Goal: Book appointment/travel/reservation

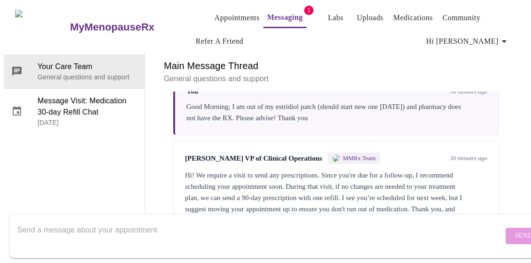
click at [214, 13] on link "Appointments" at bounding box center [236, 17] width 45 height 13
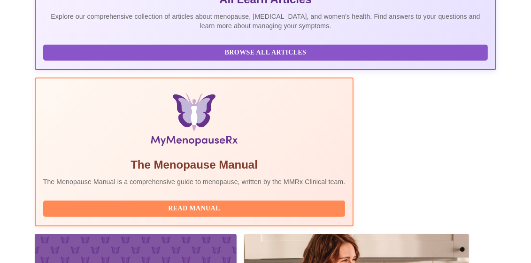
scroll to position [328, 0]
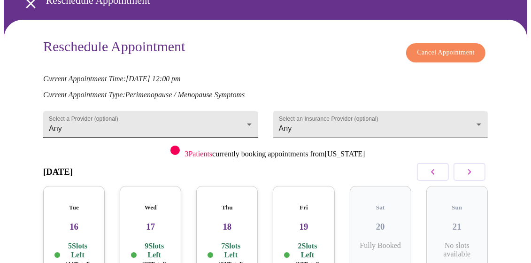
scroll to position [144, 0]
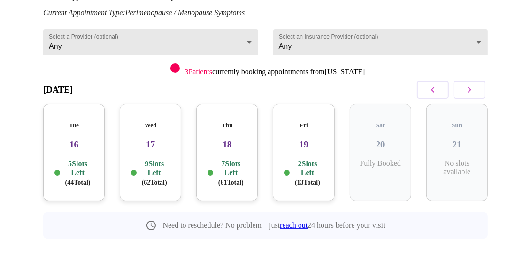
click at [71, 159] on p "5 Slots Left ( 44 Total)" at bounding box center [77, 172] width 31 height 27
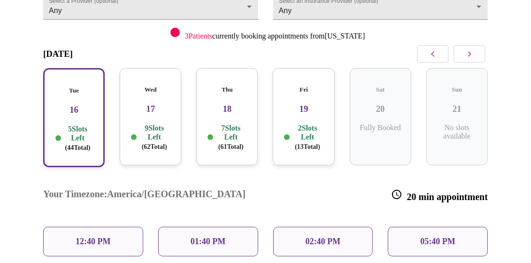
scroll to position [238, 0]
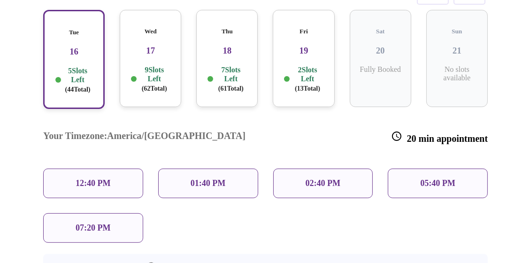
click at [210, 178] on p "01:40 PM" at bounding box center [207, 183] width 35 height 10
click at [132, 130] on h3 "Your Timezone: [GEOGRAPHIC_DATA]/[GEOGRAPHIC_DATA]" at bounding box center [144, 137] width 202 height 14
click at [208, 178] on p "01:40 PM" at bounding box center [207, 183] width 35 height 10
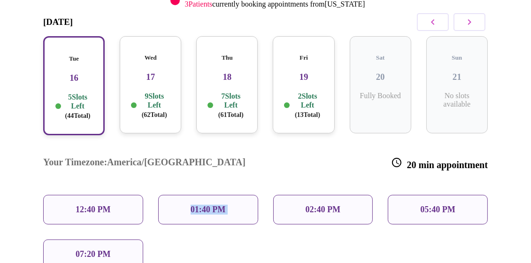
scroll to position [211, 0]
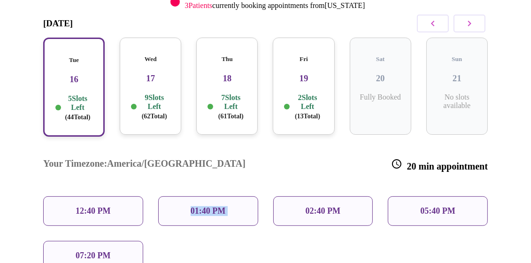
click at [306, 206] on p "02:40 PM" at bounding box center [322, 211] width 35 height 10
click at [313, 206] on p "02:40 PM" at bounding box center [322, 211] width 35 height 10
click at [149, 93] on p "9 Slots Left ( 62 Total)" at bounding box center [153, 106] width 31 height 27
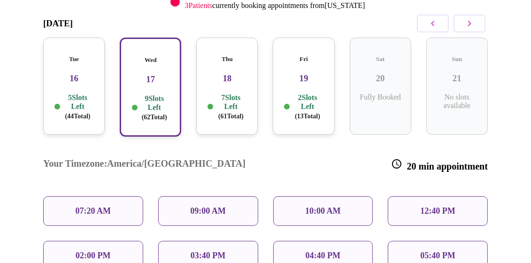
click at [320, 206] on p "10:00 AM" at bounding box center [323, 211] width 36 height 10
click at [77, 78] on div "Tue 16 5 Slots Left ( 44 Total)" at bounding box center [73, 86] width 61 height 97
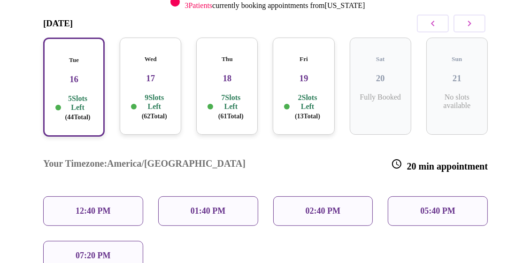
click at [71, 196] on div "12:40 PM" at bounding box center [93, 211] width 100 height 30
click at [177, 196] on div "01:40 PM" at bounding box center [208, 211] width 100 height 30
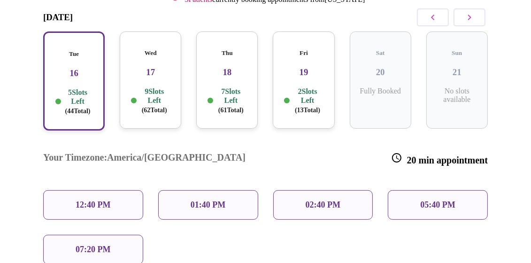
click at [221, 200] on p "01:40 PM" at bounding box center [207, 205] width 35 height 10
click at [218, 200] on p "01:40 PM" at bounding box center [207, 205] width 35 height 10
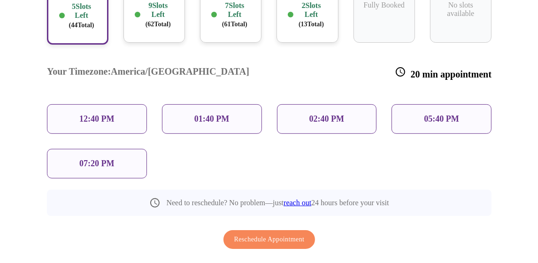
scroll to position [304, 0]
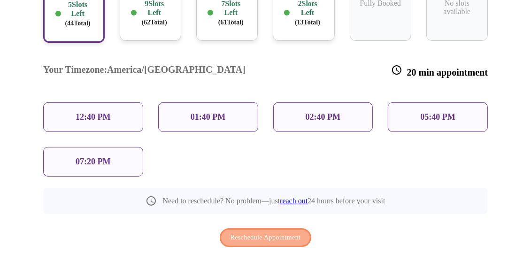
click at [295, 232] on span "Reschedule Appointment" at bounding box center [265, 238] width 70 height 12
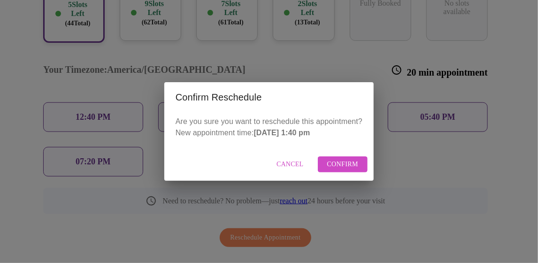
click at [352, 161] on span "Confirm" at bounding box center [342, 165] width 31 height 12
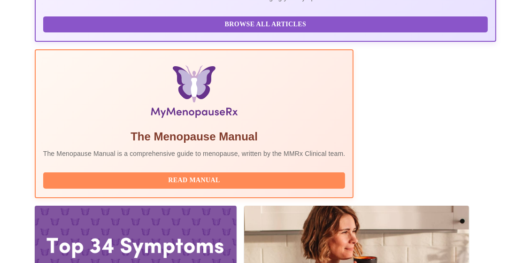
scroll to position [375, 0]
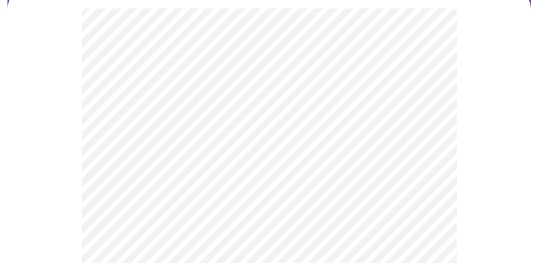
scroll to position [94, 0]
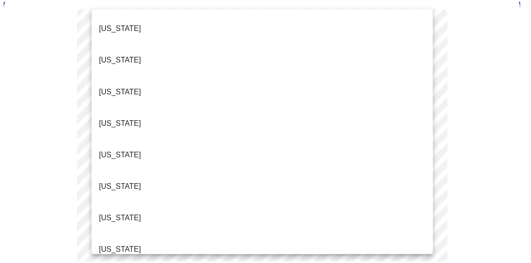
scroll to position [141, 0]
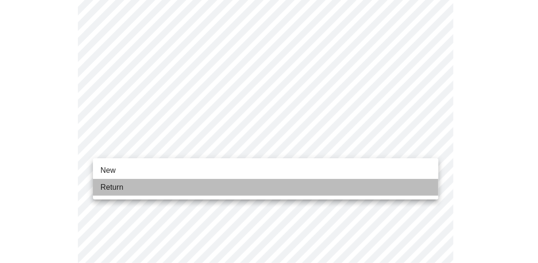
click at [142, 189] on li "Return" at bounding box center [265, 187] width 345 height 17
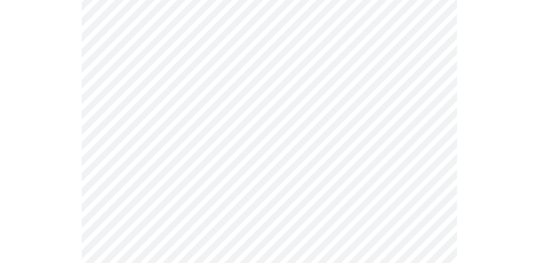
scroll to position [0, 0]
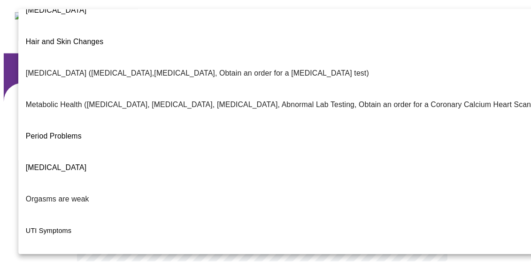
scroll to position [223, 0]
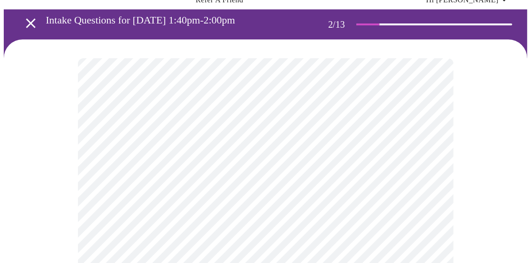
scroll to position [94, 0]
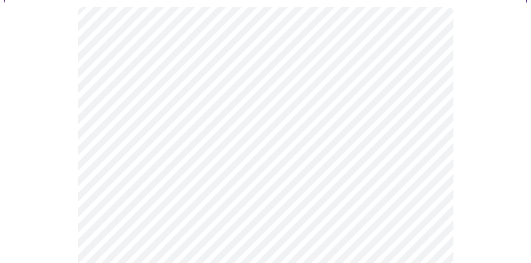
click at [273, 207] on body "MyMenopauseRx Appointments Messaging Labs Uploads Medications Community Refer a…" at bounding box center [265, 195] width 523 height 571
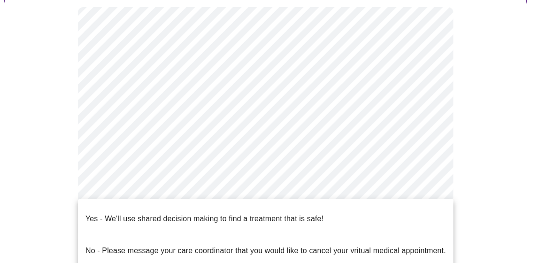
click at [154, 213] on p "Yes - We'll use shared decision making to find a treatment that is safe!" at bounding box center [204, 218] width 238 height 11
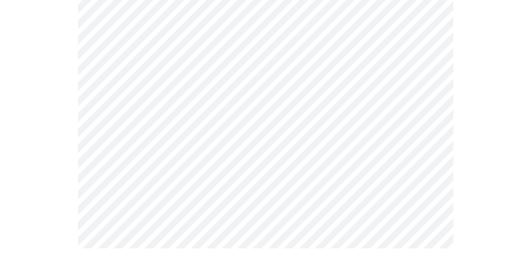
scroll to position [0, 0]
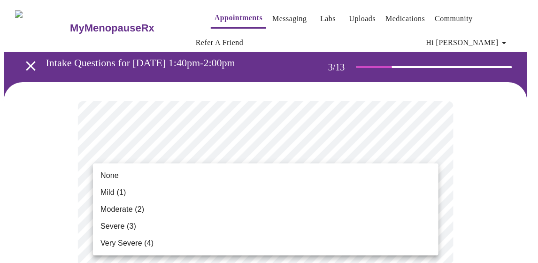
click at [113, 212] on span "Moderate (2)" at bounding box center [122, 209] width 44 height 11
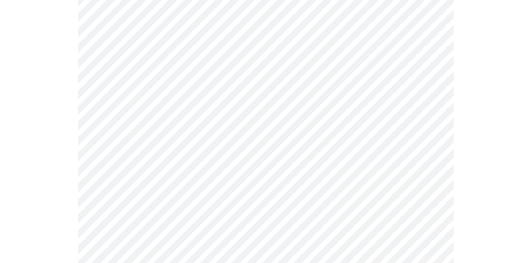
scroll to position [141, 0]
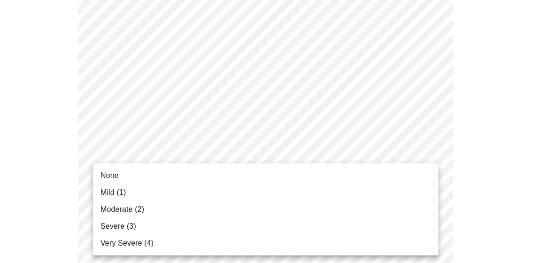
click at [116, 174] on span "None" at bounding box center [109, 175] width 18 height 11
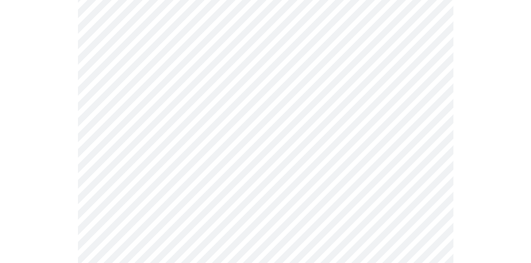
scroll to position [235, 0]
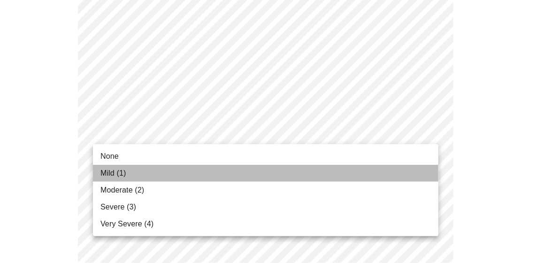
click at [121, 168] on span "Mild (1)" at bounding box center [113, 172] width 26 height 11
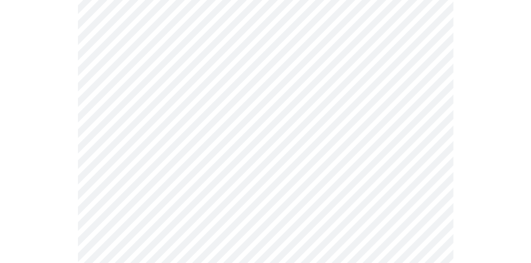
scroll to position [328, 0]
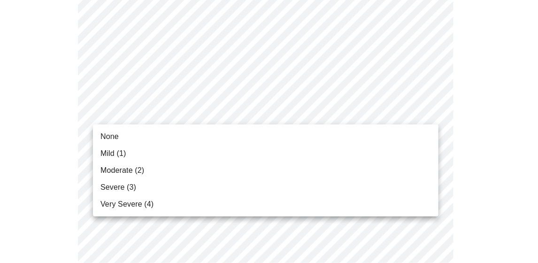
click at [123, 153] on span "Mild (1)" at bounding box center [113, 153] width 26 height 11
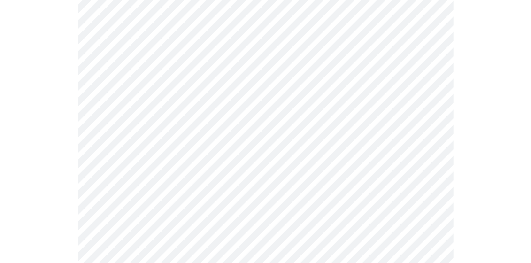
scroll to position [375, 0]
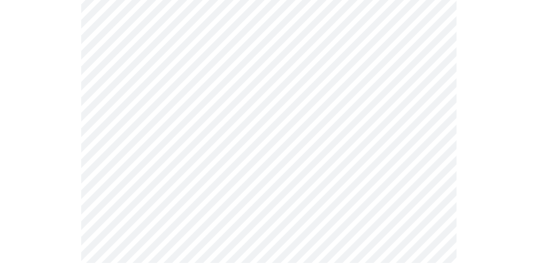
click at [143, 123] on body "MyMenopauseRx Appointments Messaging Labs Uploads Medications Community Refer a…" at bounding box center [269, 232] width 530 height 1208
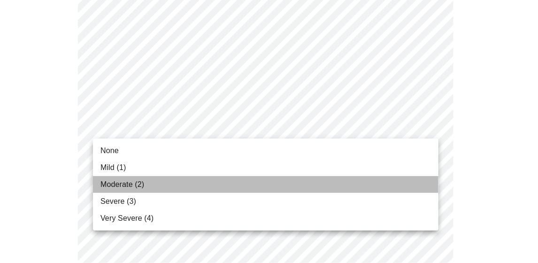
click at [125, 188] on span "Moderate (2)" at bounding box center [122, 184] width 44 height 11
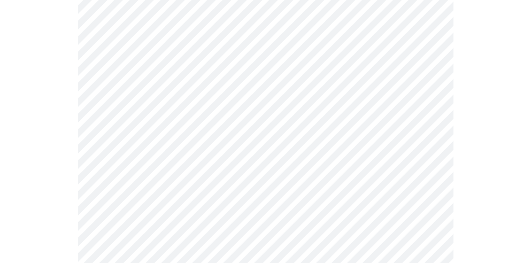
scroll to position [469, 0]
click at [148, 96] on body "MyMenopauseRx Appointments Messaging Labs Uploads Medications Community Refer a…" at bounding box center [265, 132] width 523 height 1195
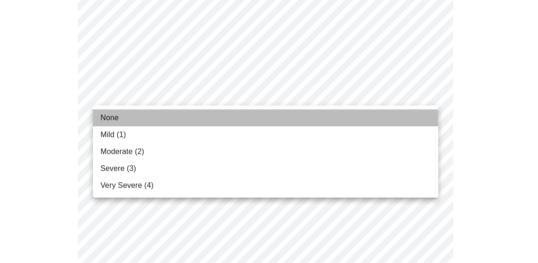
click at [122, 119] on li "None" at bounding box center [265, 117] width 345 height 17
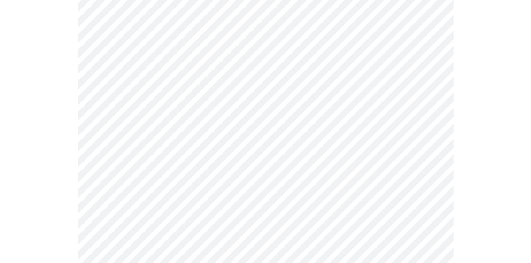
click at [121, 167] on body "MyMenopauseRx Appointments Messaging Labs Uploads Medications Community Refer a…" at bounding box center [265, 126] width 523 height 1182
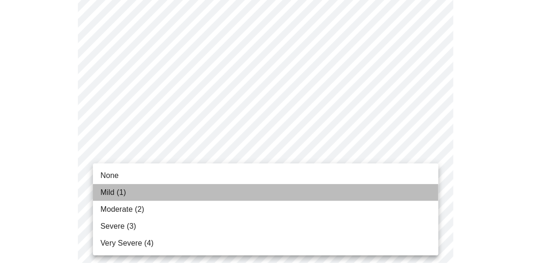
click at [111, 191] on span "Mild (1)" at bounding box center [113, 192] width 26 height 11
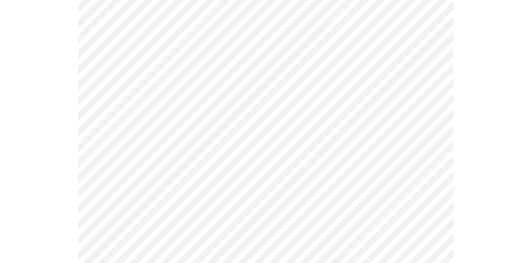
scroll to position [516, 0]
click at [144, 197] on body "MyMenopauseRx Appointments Messaging Labs Uploads Medications Community Refer a…" at bounding box center [265, 72] width 523 height 1168
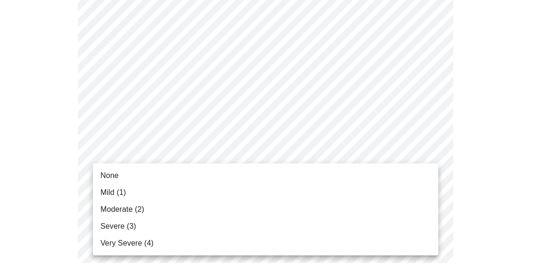
click at [118, 192] on span "Mild (1)" at bounding box center [113, 192] width 26 height 11
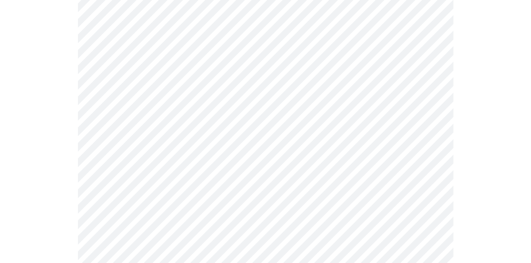
scroll to position [657, 0]
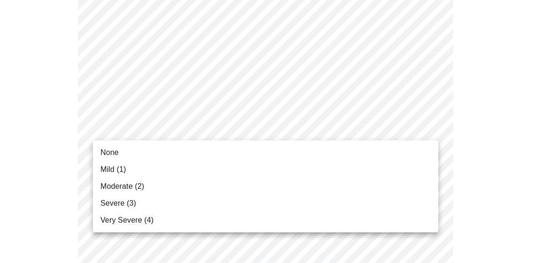
click at [121, 152] on li "None" at bounding box center [265, 152] width 345 height 17
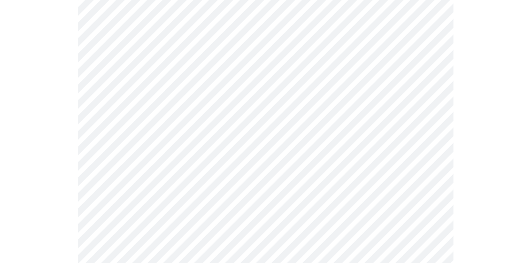
scroll to position [704, 0]
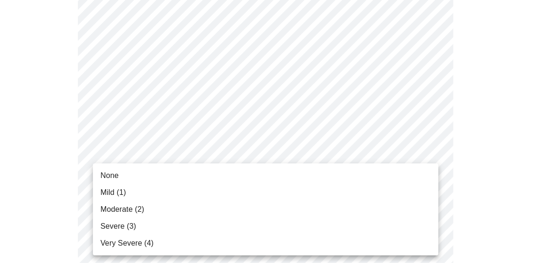
click at [110, 191] on span "Mild (1)" at bounding box center [113, 192] width 26 height 11
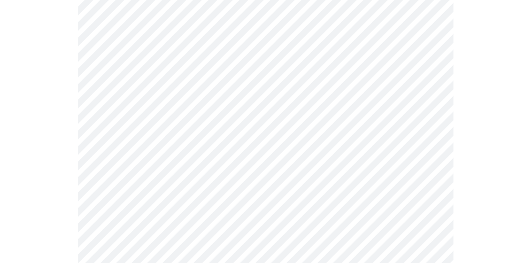
scroll to position [844, 0]
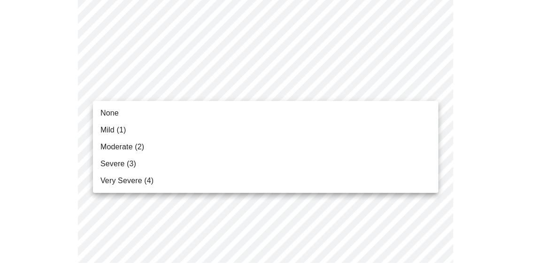
click at [121, 129] on span "Mild (1)" at bounding box center [113, 129] width 26 height 11
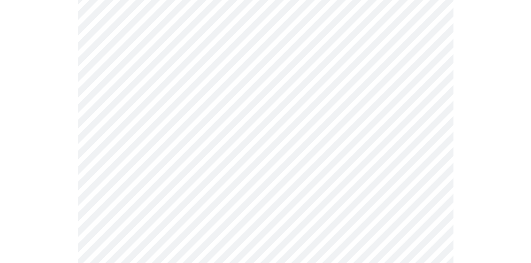
scroll to position [469, 0]
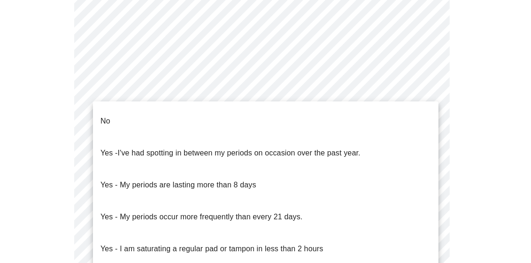
click at [238, 123] on body "MyMenopauseRx Appointments Messaging Labs Uploads Medications Community Refer a…" at bounding box center [265, 4] width 523 height 938
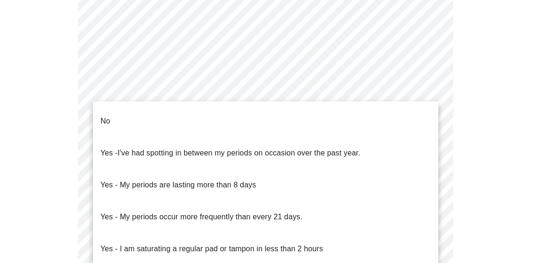
click at [184, 121] on li "No" at bounding box center [265, 121] width 345 height 32
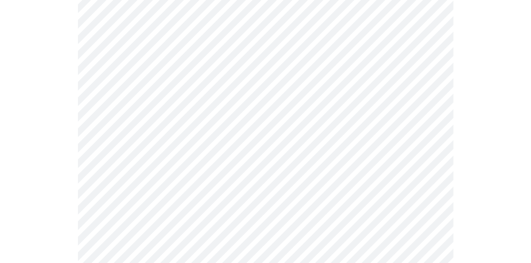
scroll to position [516, 0]
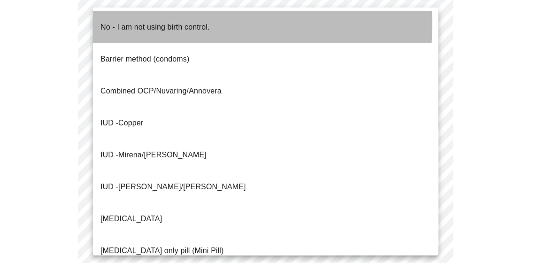
click at [140, 24] on p "No - I am not using birth control." at bounding box center [154, 27] width 109 height 11
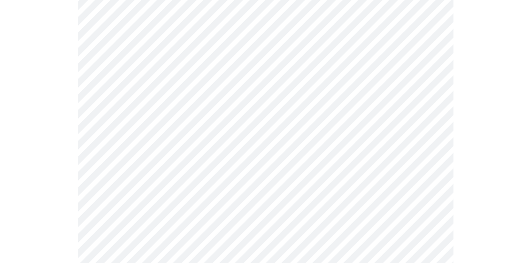
scroll to position [563, 0]
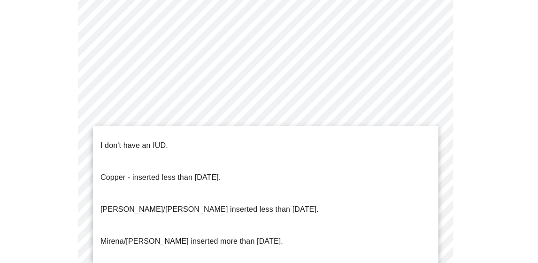
click at [179, 135] on li "I don't have an IUD." at bounding box center [265, 145] width 345 height 32
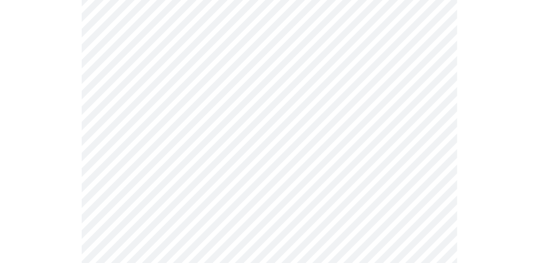
scroll to position [657, 0]
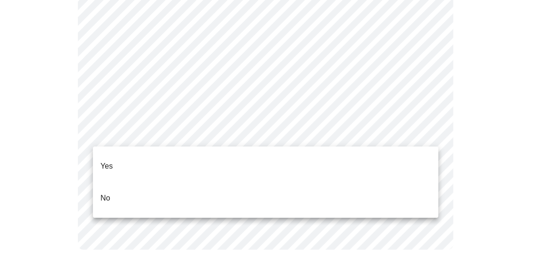
click at [122, 160] on li "Yes" at bounding box center [265, 166] width 345 height 32
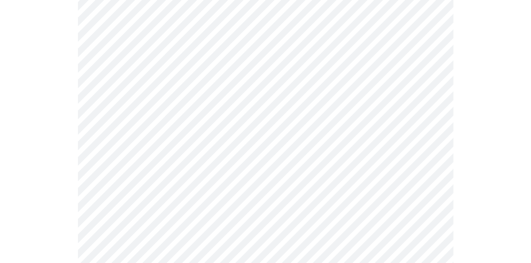
scroll to position [141, 0]
click at [71, 146] on div at bounding box center [265, 156] width 523 height 430
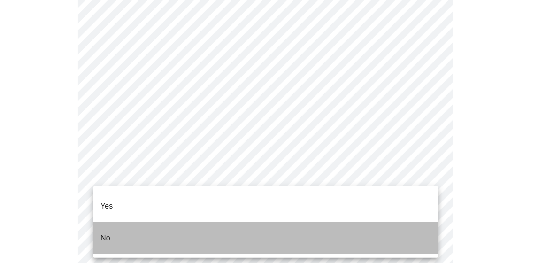
click at [137, 223] on li "No" at bounding box center [265, 238] width 345 height 32
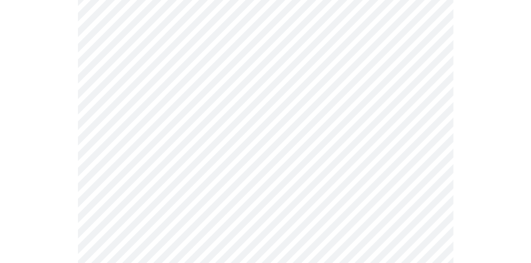
scroll to position [2580, 0]
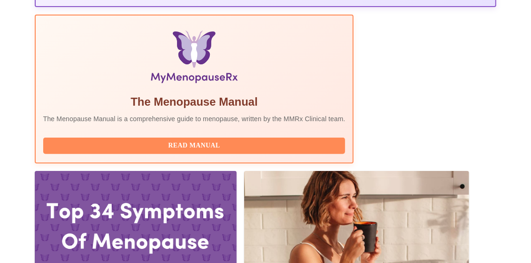
scroll to position [241, 0]
